Goal: Task Accomplishment & Management: Manage account settings

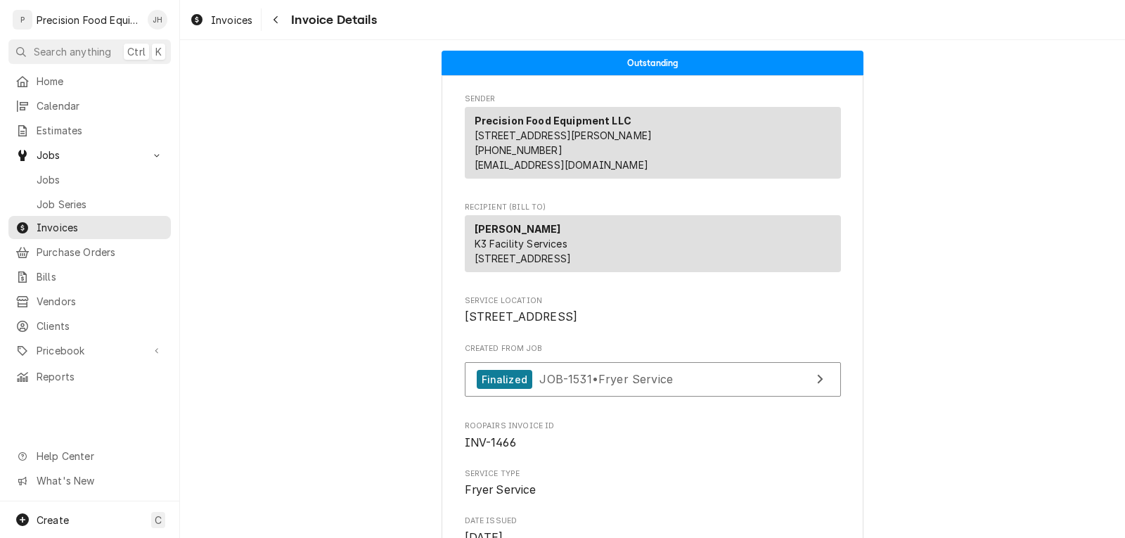
click at [159, 23] on div "Jason Hertel's Avatar" at bounding box center [158, 20] width 20 height 20
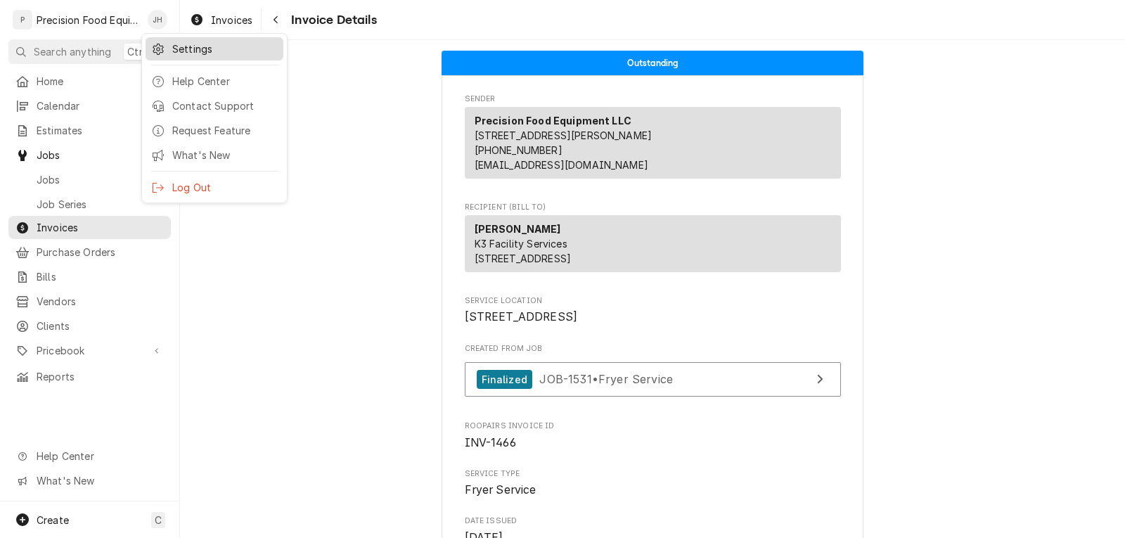
click at [184, 50] on div "Settings" at bounding box center [224, 48] width 105 height 15
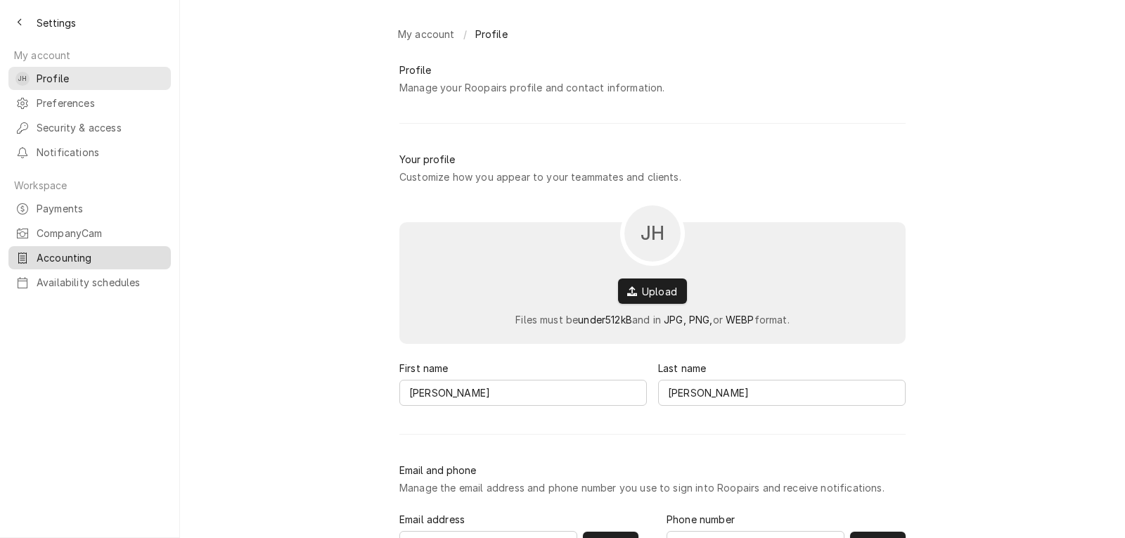
click at [66, 250] on span "Accounting" at bounding box center [100, 257] width 127 height 15
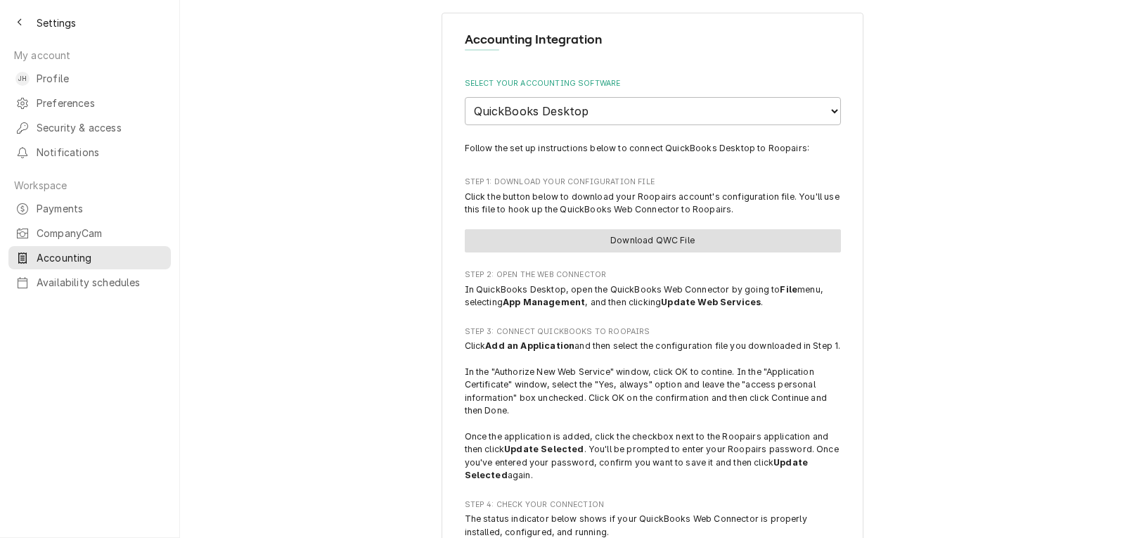
click at [690, 246] on link "Download QWC File" at bounding box center [653, 240] width 376 height 23
